Goal: Task Accomplishment & Management: Manage account settings

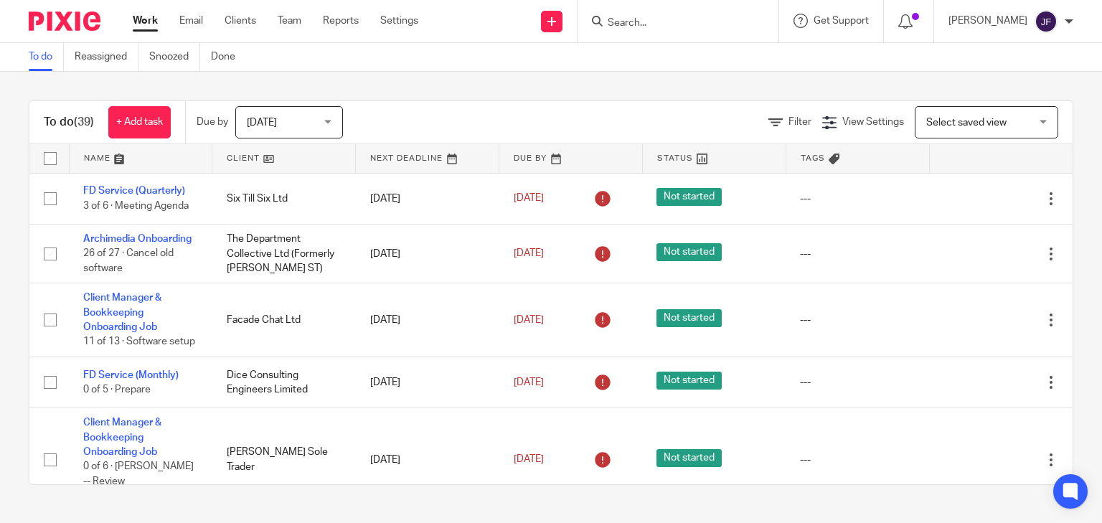
click at [730, 22] on input "Search" at bounding box center [670, 23] width 129 height 13
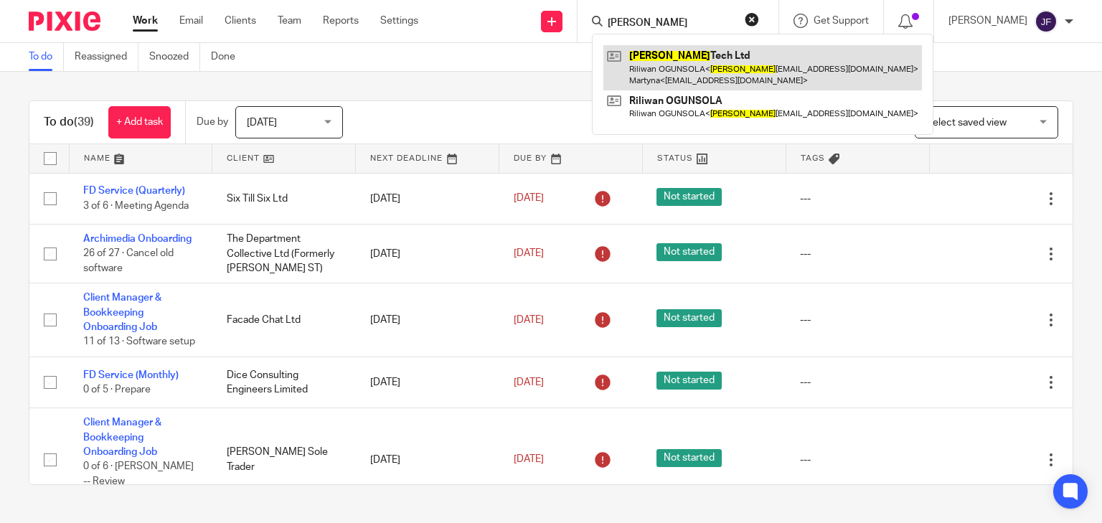
type input "rao"
click at [709, 70] on link at bounding box center [763, 67] width 319 height 44
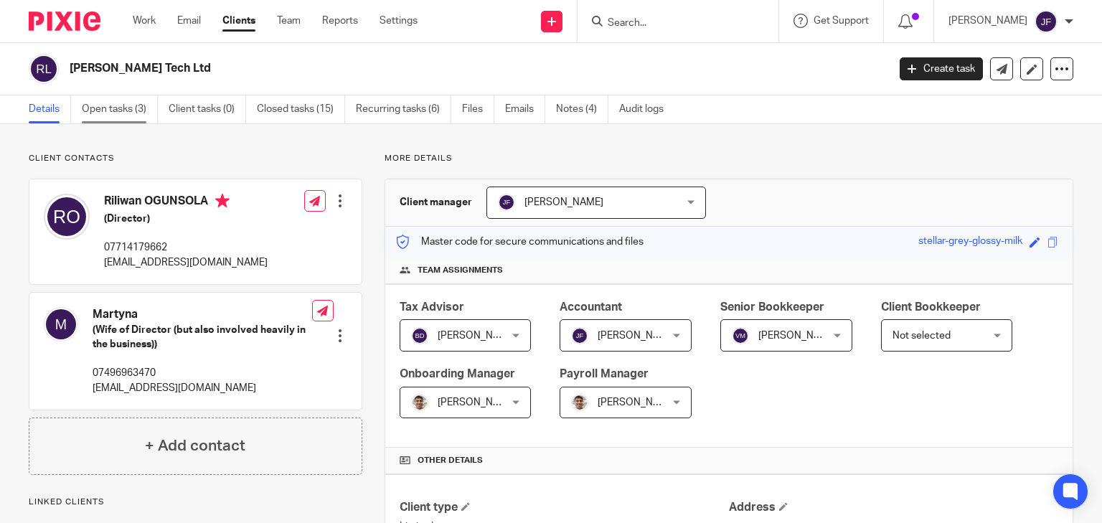
click at [125, 112] on link "Open tasks (3)" at bounding box center [120, 109] width 76 height 28
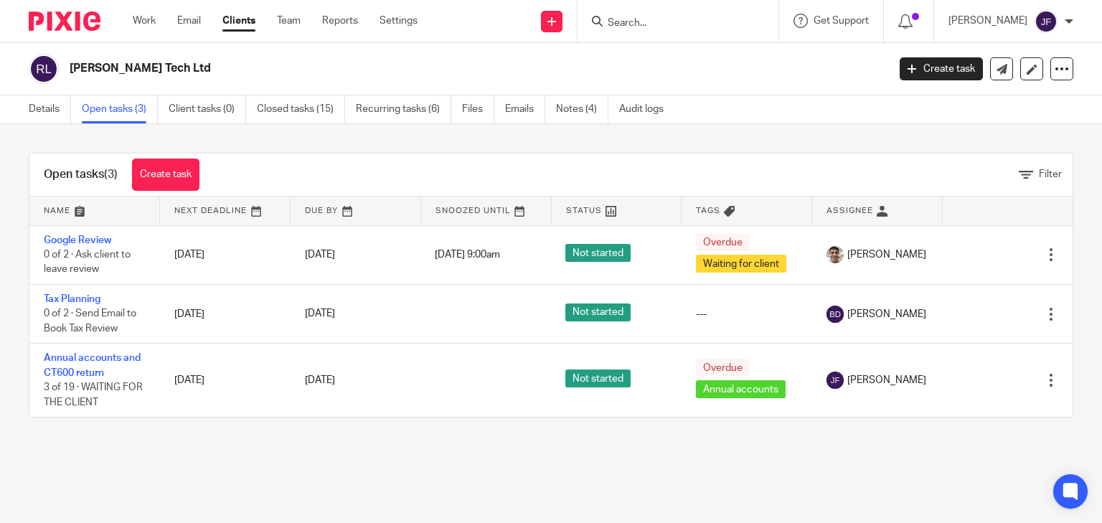
click at [90, 68] on h2 "[PERSON_NAME] Tech Ltd" at bounding box center [393, 68] width 647 height 15
click at [42, 114] on link "Details" at bounding box center [50, 109] width 42 height 28
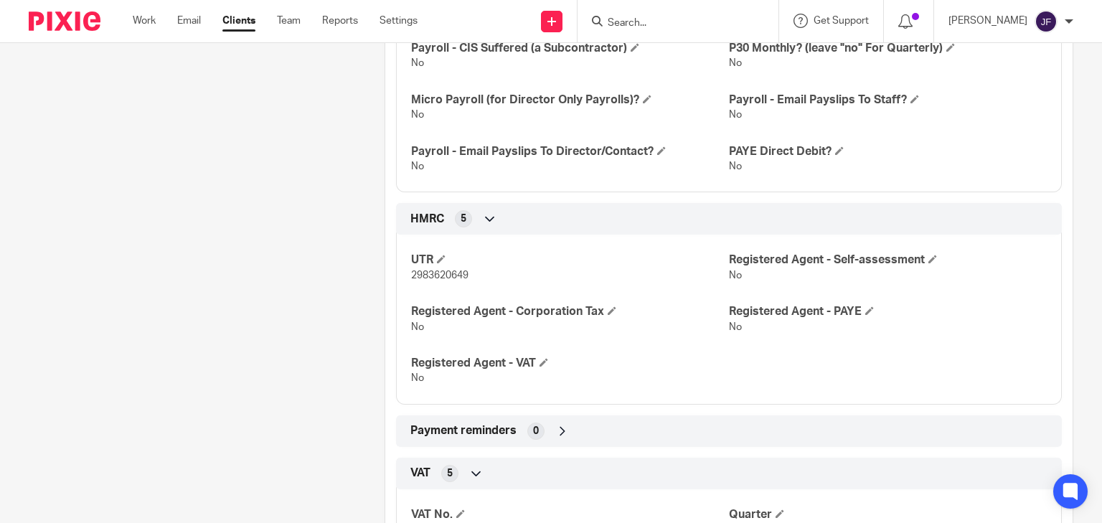
scroll to position [804, 0]
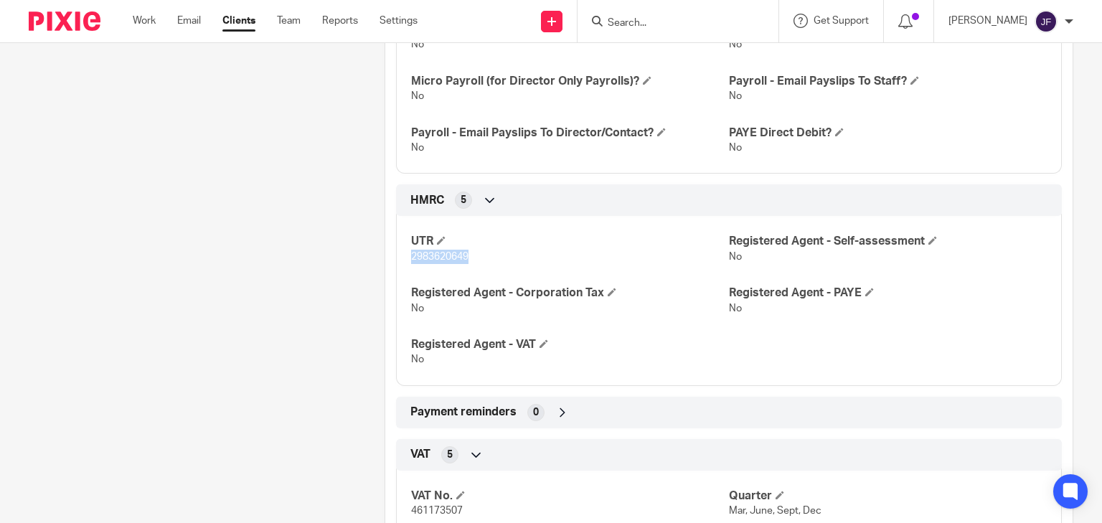
drag, startPoint x: 413, startPoint y: 257, endPoint x: 467, endPoint y: 258, distance: 53.8
click at [467, 258] on div "UTR 2983620649 Registered Agent - Self-assessment No Registered Agent - Corpora…" at bounding box center [729, 295] width 666 height 180
copy span "2983620649"
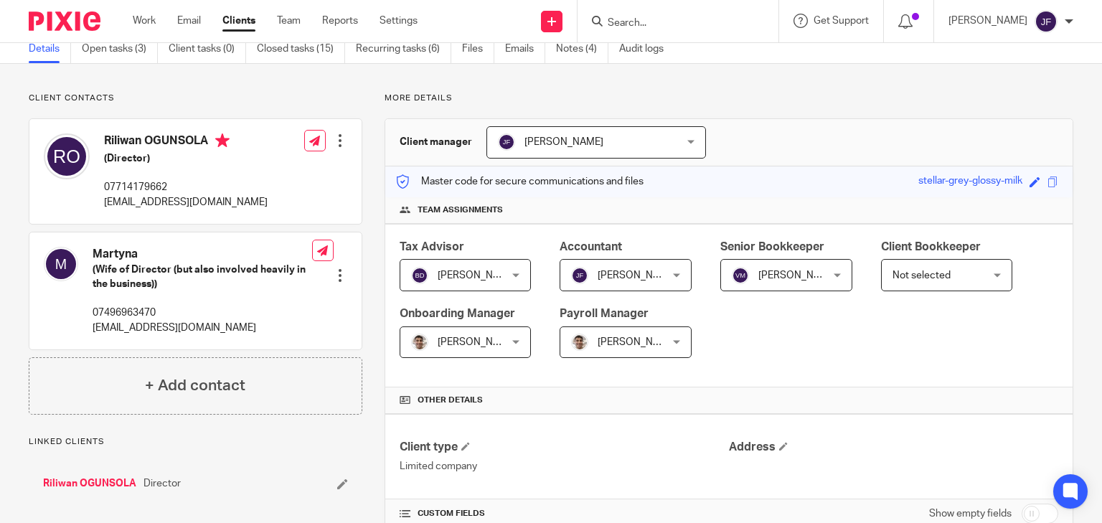
scroll to position [0, 0]
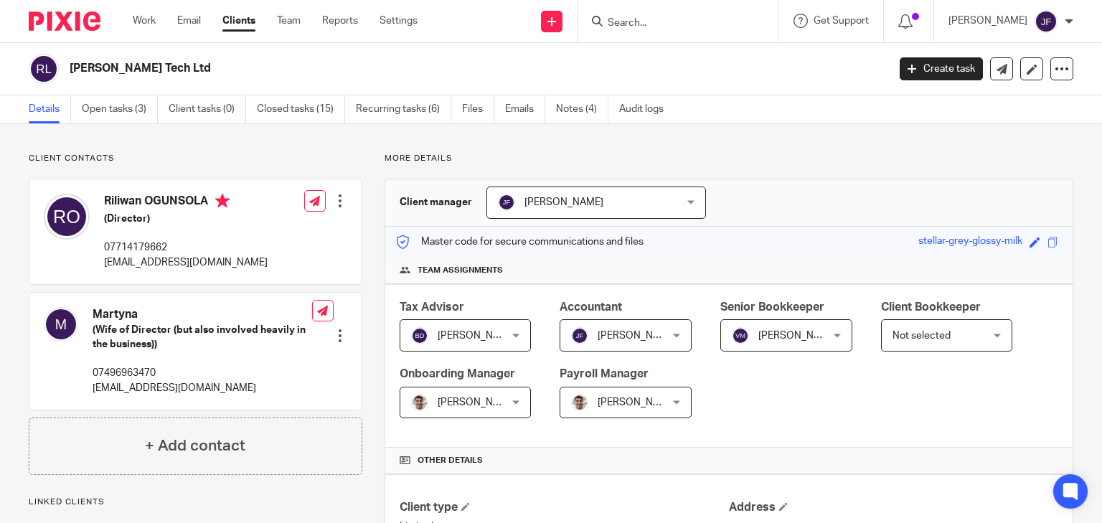
drag, startPoint x: 104, startPoint y: 201, endPoint x: 207, endPoint y: 205, distance: 103.4
click at [207, 205] on h4 "Riliwan OGUNSOLA" at bounding box center [186, 203] width 164 height 18
copy h4 "Riliwan OGUNSOLA"
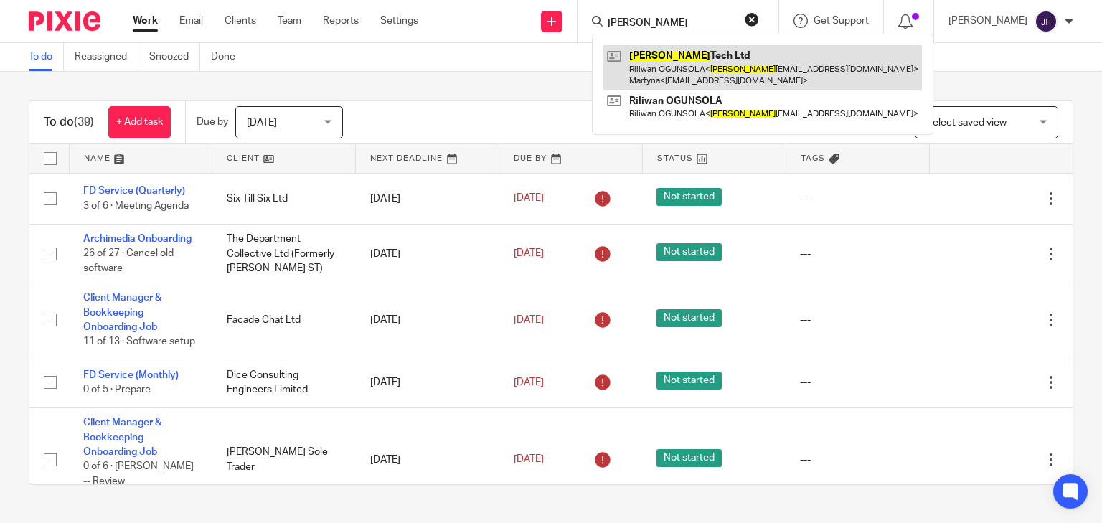
type input "rao"
click at [727, 80] on link at bounding box center [763, 67] width 319 height 44
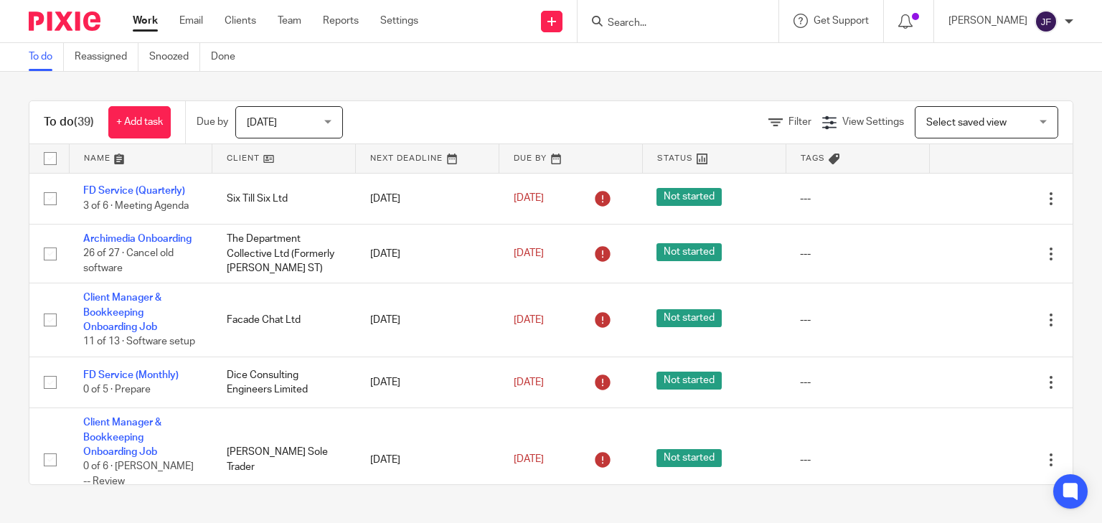
click at [653, 26] on div at bounding box center [675, 21] width 167 height 18
click at [698, 26] on input "Search" at bounding box center [670, 23] width 129 height 13
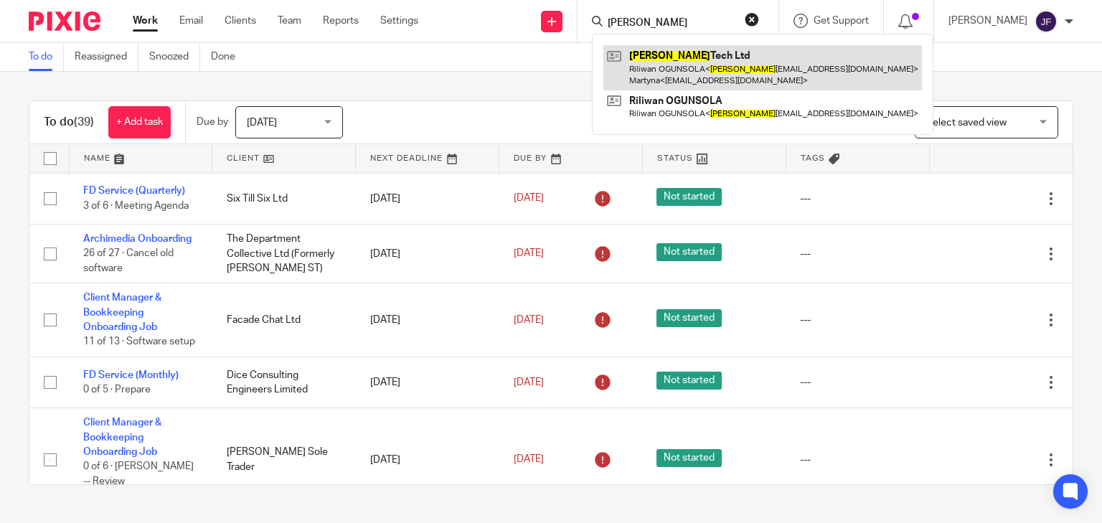
type input "rao"
click at [721, 67] on link at bounding box center [763, 67] width 319 height 44
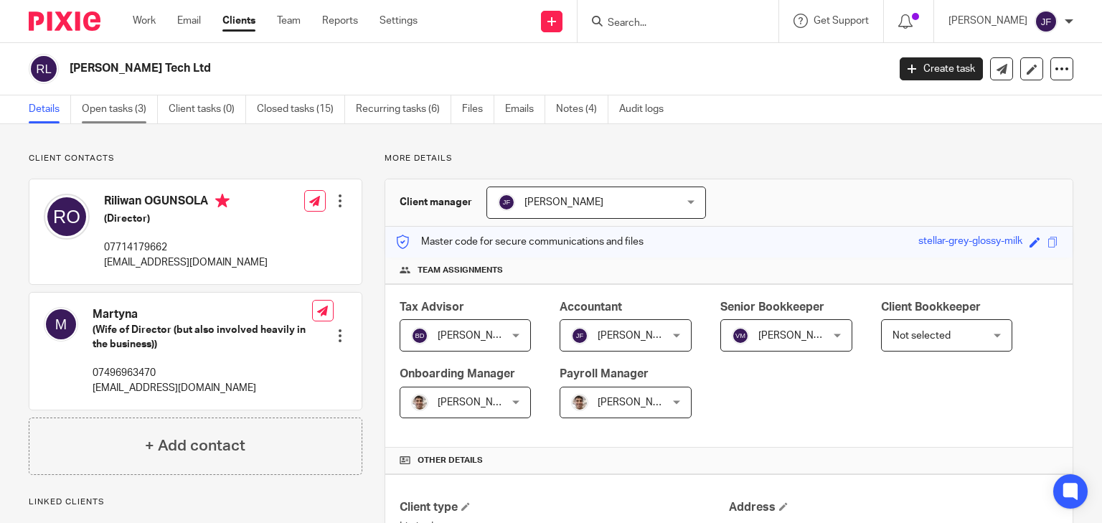
click at [131, 108] on link "Open tasks (3)" at bounding box center [120, 109] width 76 height 28
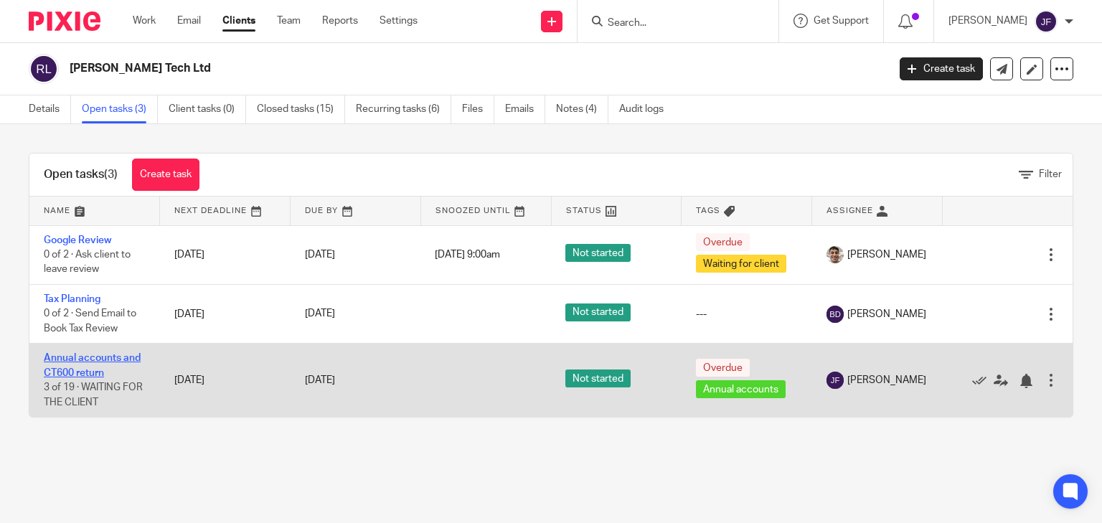
click at [83, 362] on link "Annual accounts and CT600 return" at bounding box center [92, 365] width 97 height 24
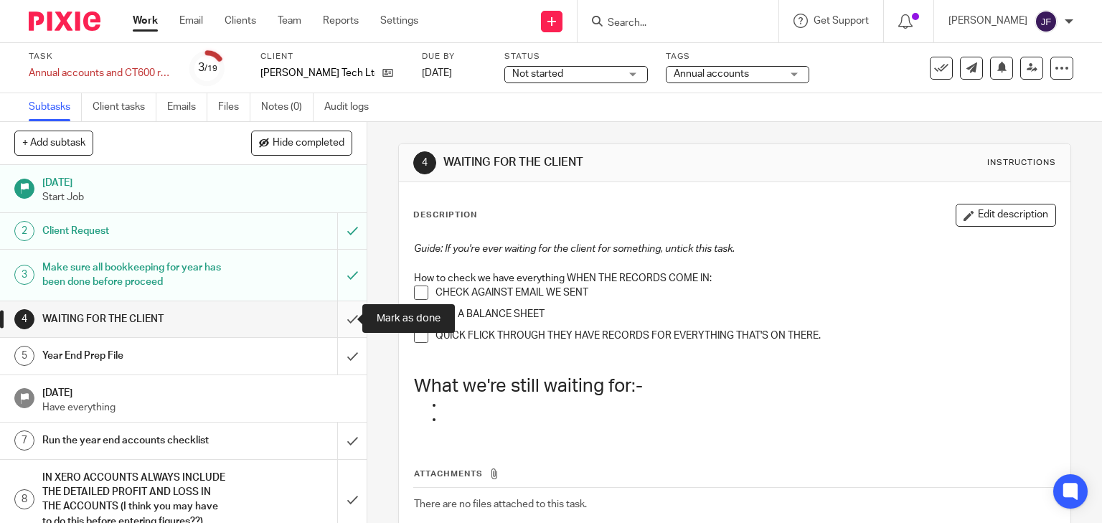
click at [332, 316] on input "submit" at bounding box center [183, 319] width 367 height 36
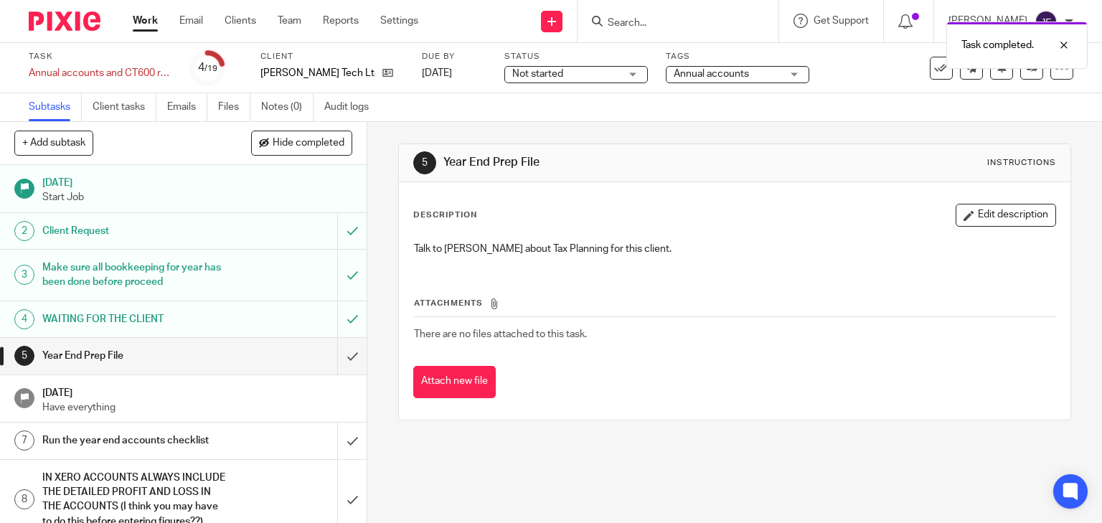
click at [340, 356] on input "submit" at bounding box center [183, 356] width 367 height 36
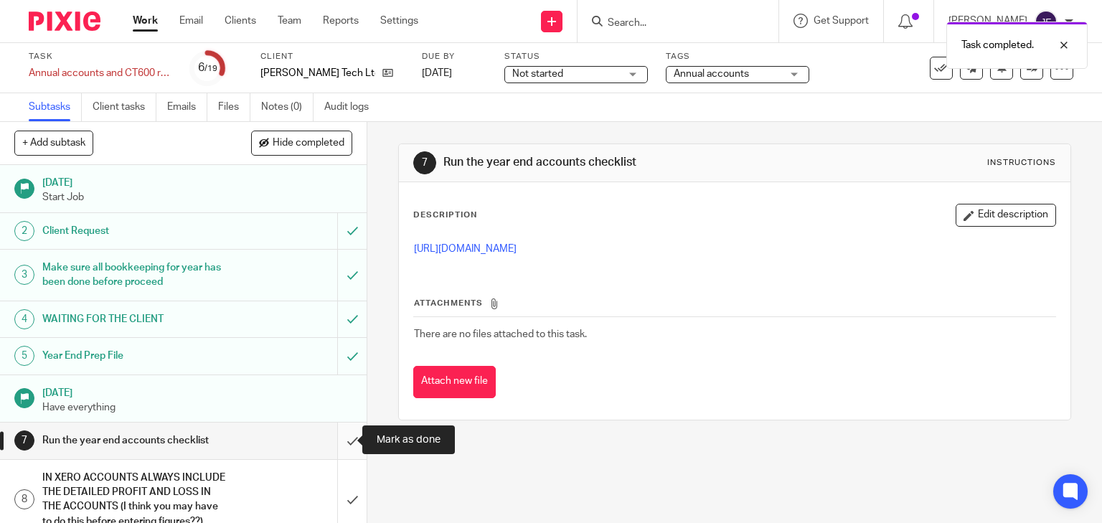
click at [338, 436] on input "submit" at bounding box center [183, 441] width 367 height 36
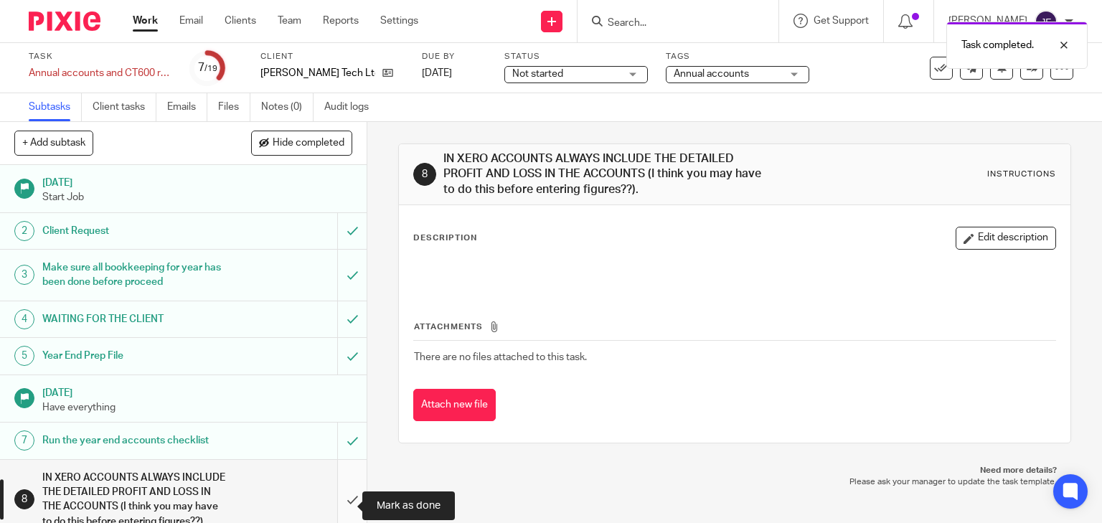
click at [339, 502] on input "submit" at bounding box center [183, 500] width 367 height 80
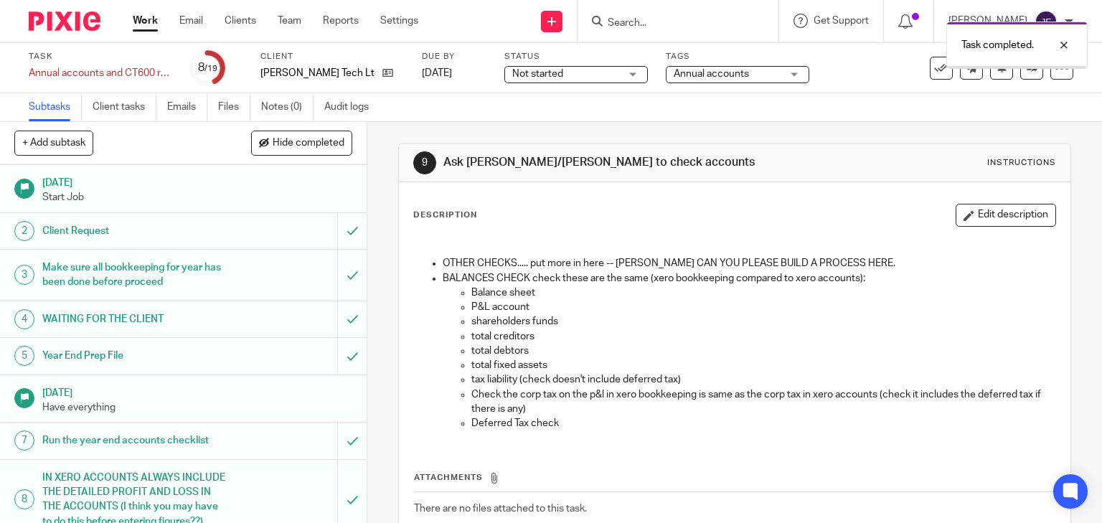
scroll to position [230, 0]
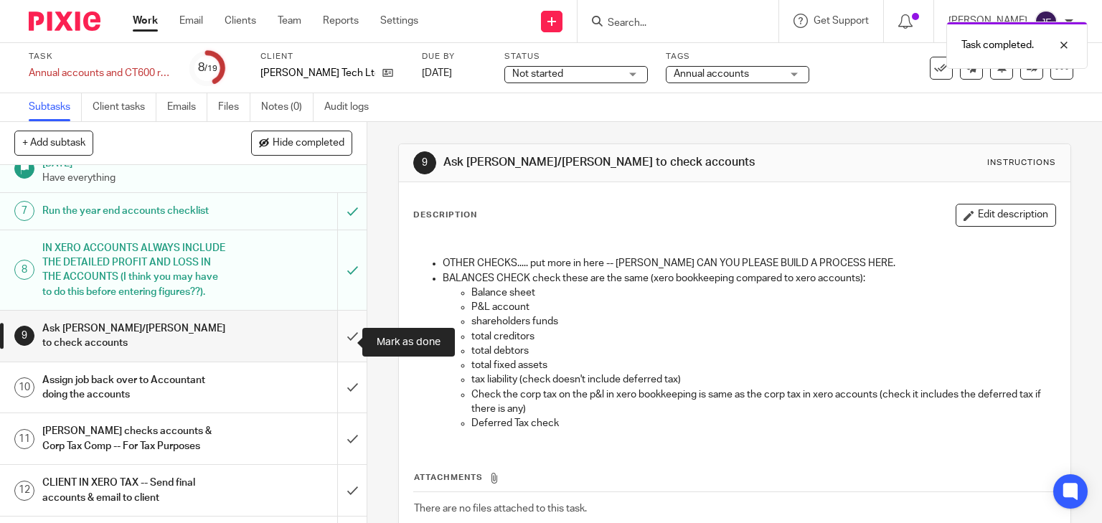
click at [342, 341] on input "submit" at bounding box center [183, 336] width 367 height 51
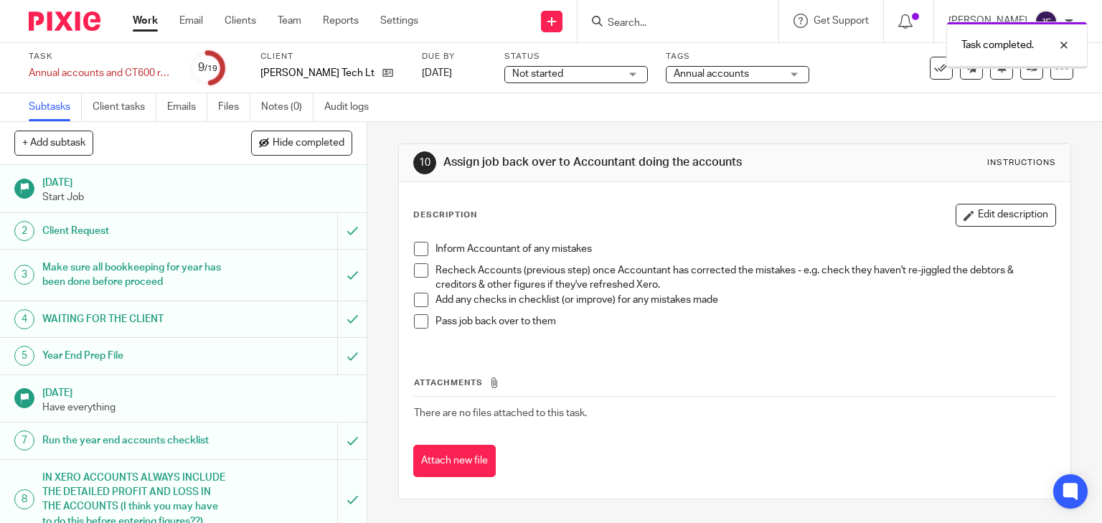
click at [305, 149] on button "Hide completed" at bounding box center [301, 143] width 101 height 24
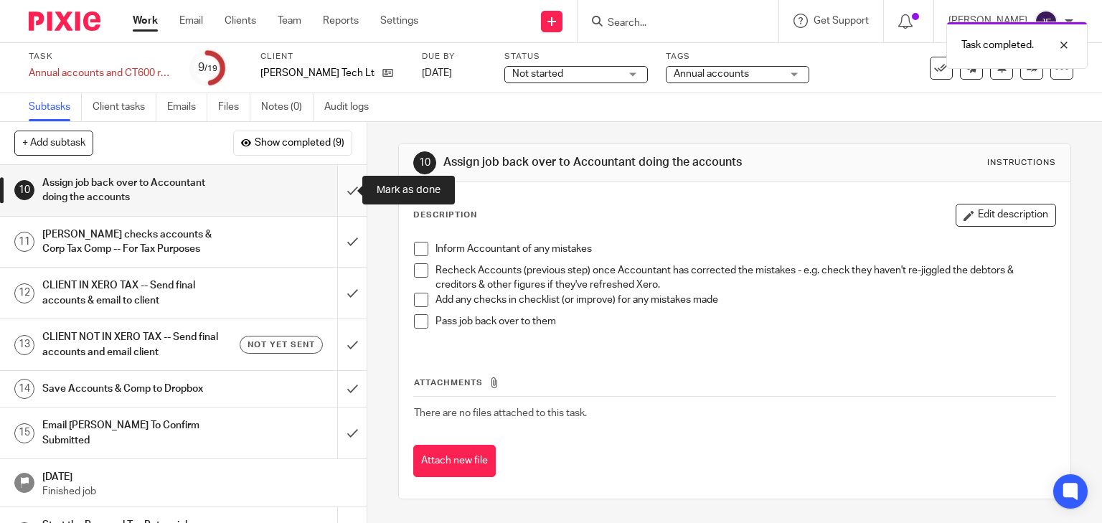
click at [342, 189] on input "submit" at bounding box center [183, 190] width 367 height 51
